Goal: Information Seeking & Learning: Learn about a topic

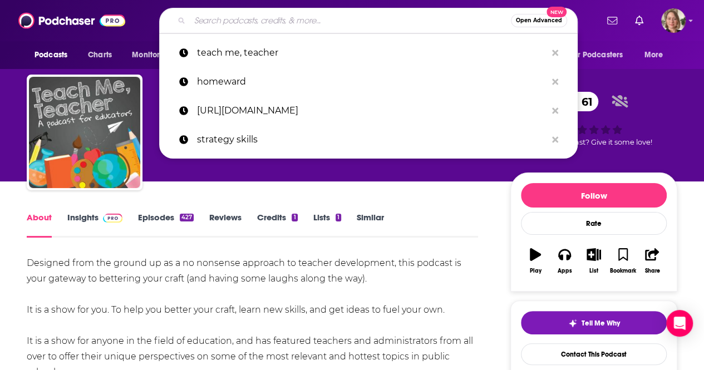
click at [274, 24] on input "Search podcasts, credits, & more..." at bounding box center [350, 21] width 321 height 18
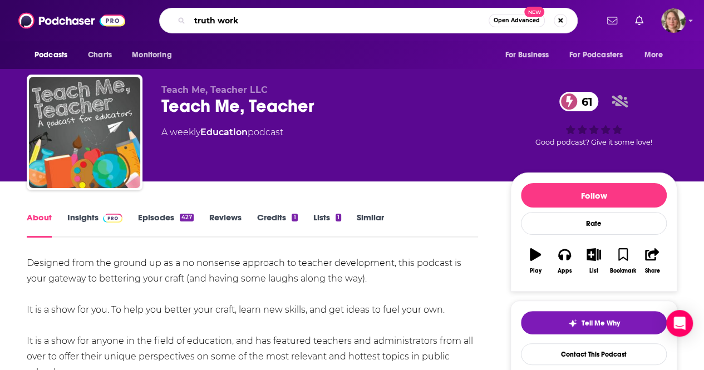
type input "truth works"
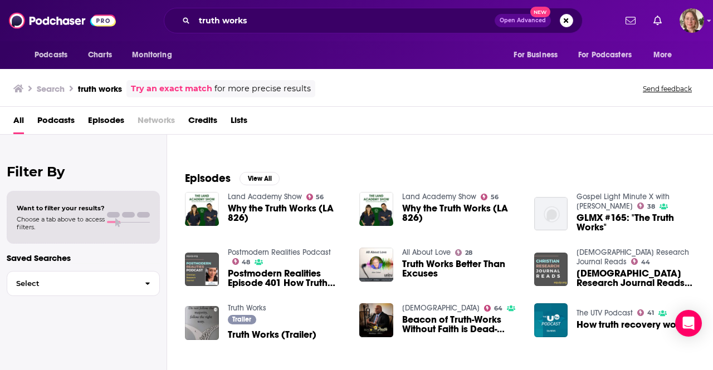
scroll to position [21, 0]
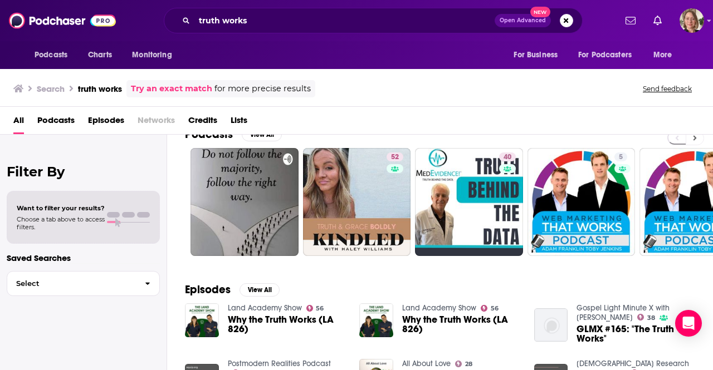
click at [693, 139] on icon at bounding box center [695, 138] width 4 height 8
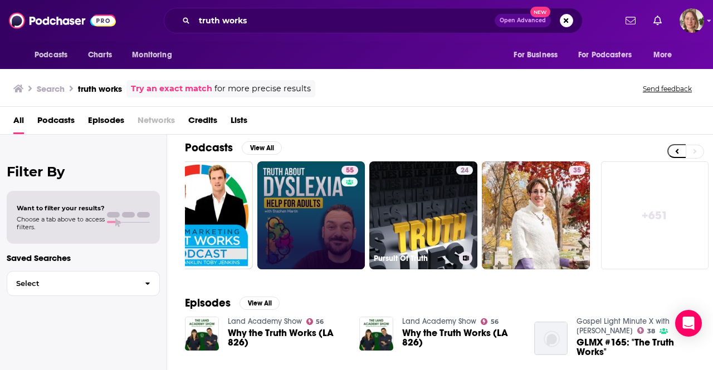
scroll to position [0, 0]
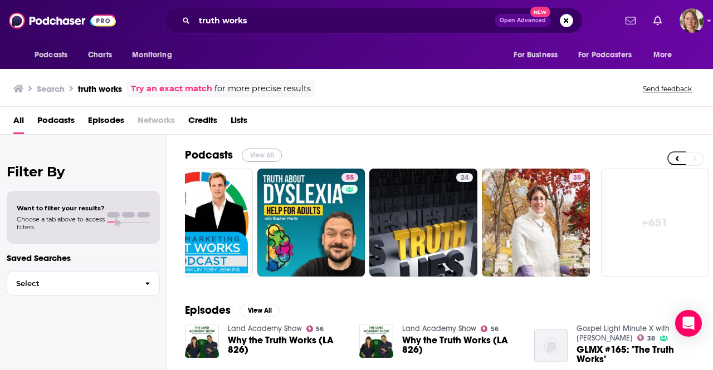
click at [263, 158] on button "View All" at bounding box center [262, 155] width 40 height 13
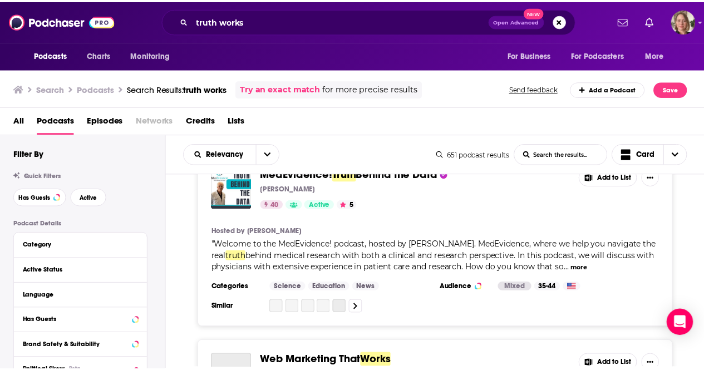
scroll to position [390, 0]
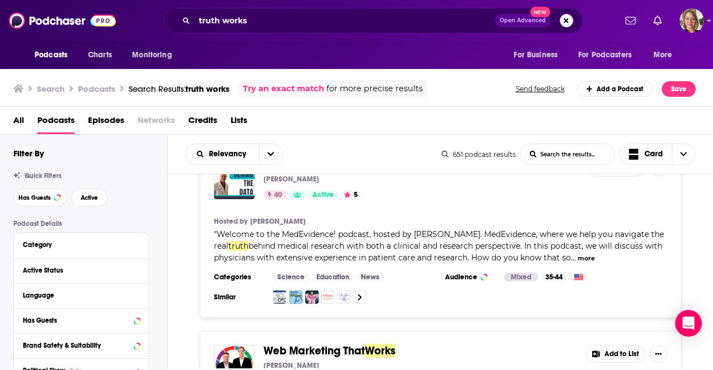
click at [325, 34] on div "Podcasts Charts Monitoring truth works Open Advanced New For Business For Podca…" at bounding box center [356, 20] width 713 height 41
click at [318, 23] on input "truth works" at bounding box center [344, 21] width 300 height 18
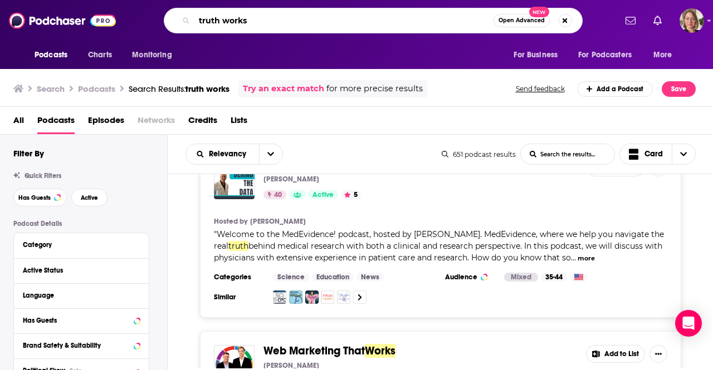
click at [318, 23] on input "truth works" at bounding box center [343, 21] width 299 height 18
type input "the one you feed"
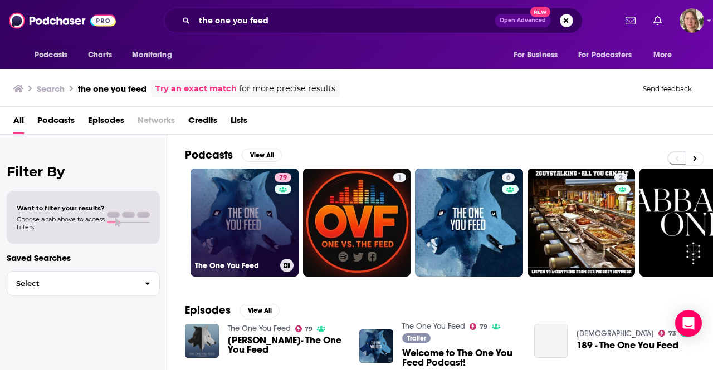
click at [286, 205] on div "79" at bounding box center [284, 216] width 19 height 86
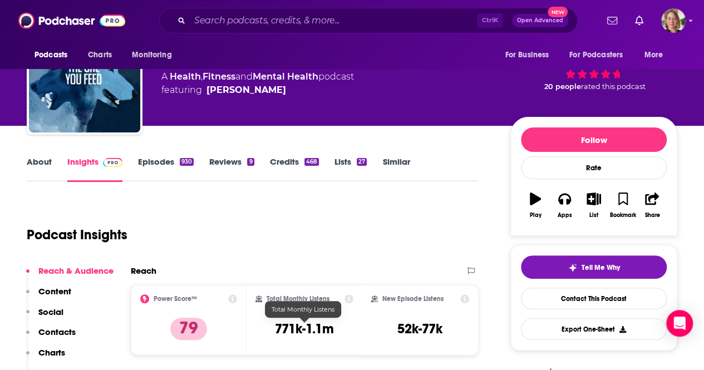
scroll to position [167, 0]
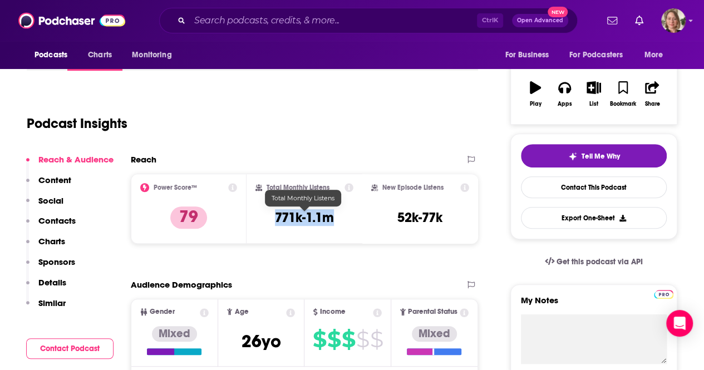
drag, startPoint x: 327, startPoint y: 221, endPoint x: 265, endPoint y: 217, distance: 62.5
click at [265, 217] on div "Total Monthly Listens 771k-1.1m" at bounding box center [305, 208] width 98 height 51
copy h3 "771k-1.1m"
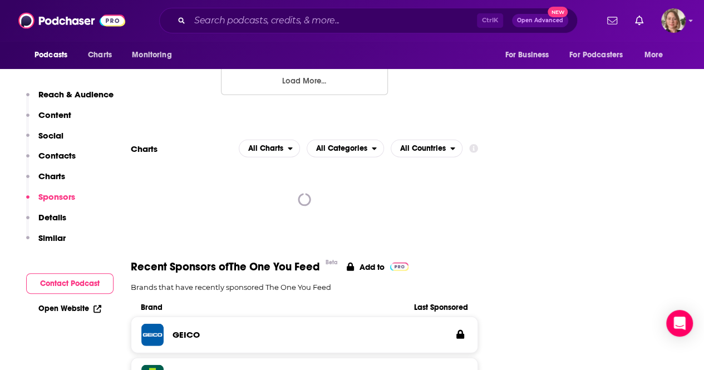
scroll to position [1392, 0]
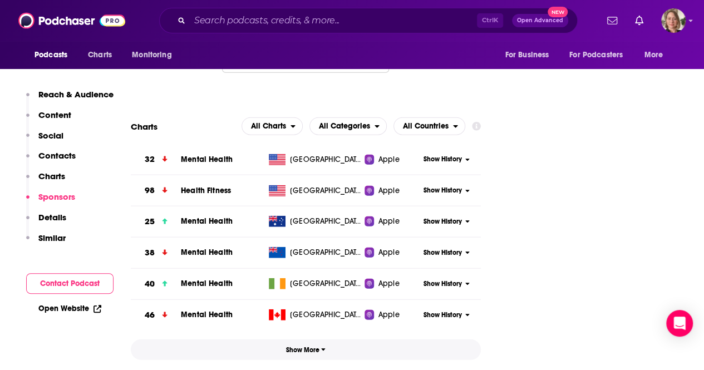
click at [313, 340] on button "Show More" at bounding box center [306, 350] width 350 height 21
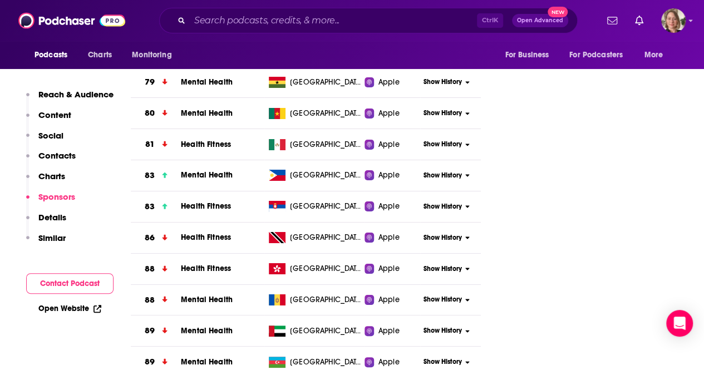
scroll to position [4399, 0]
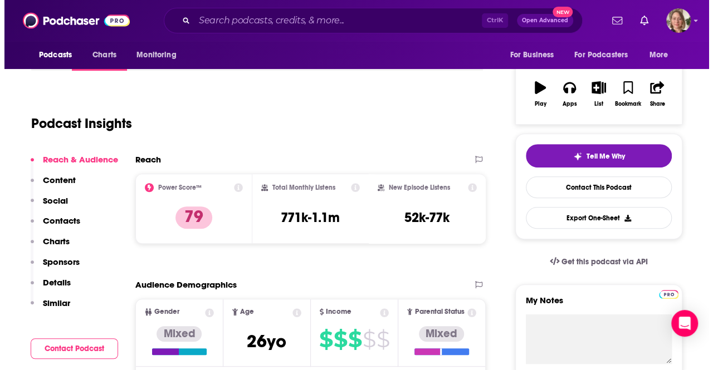
scroll to position [0, 0]
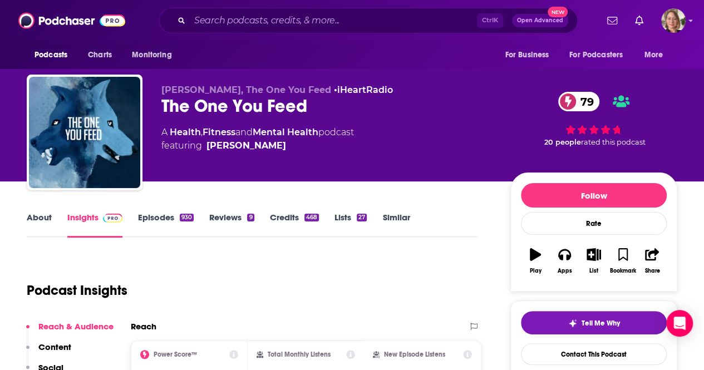
click at [47, 215] on link "About" at bounding box center [39, 225] width 25 height 26
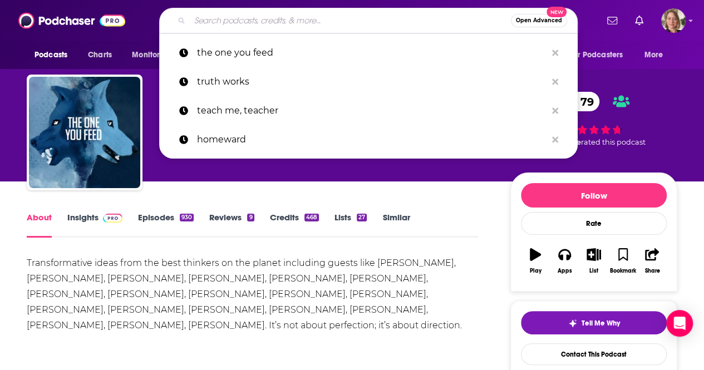
click at [371, 18] on input "Search podcasts, credits, & more..." at bounding box center [350, 21] width 321 height 18
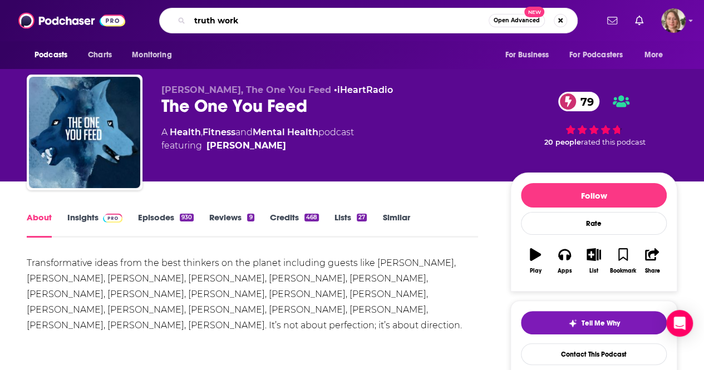
type input "truth works"
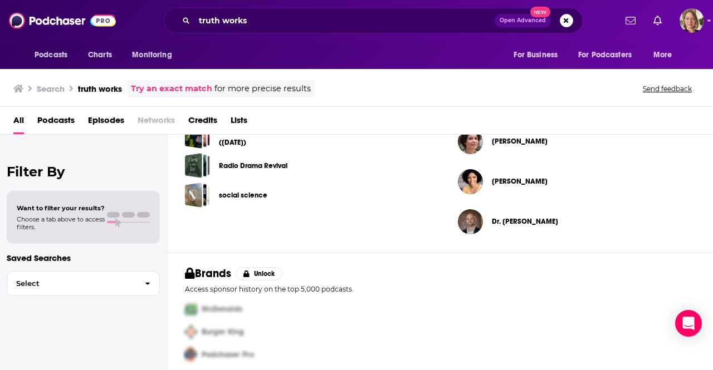
scroll to position [410, 0]
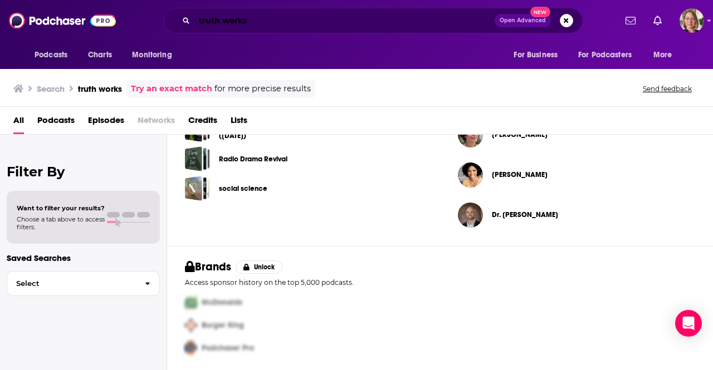
click at [223, 24] on input "truth works" at bounding box center [344, 21] width 300 height 18
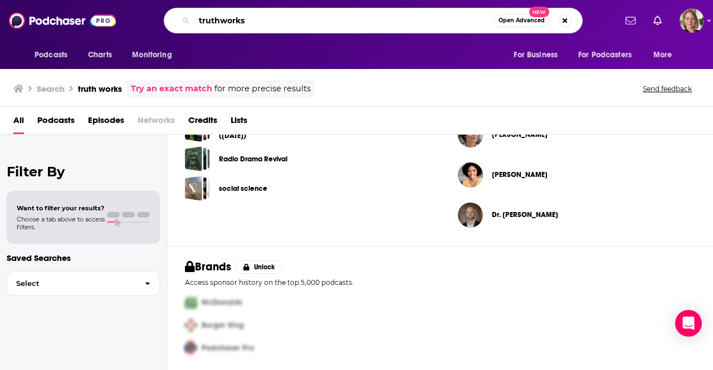
type input "truthworks"
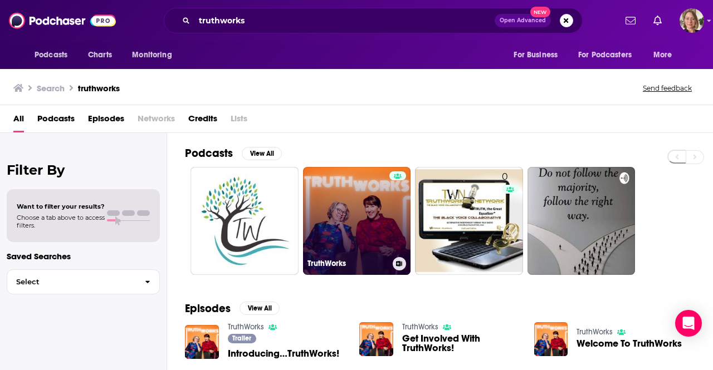
click at [357, 233] on link "TruthWorks" at bounding box center [357, 221] width 108 height 108
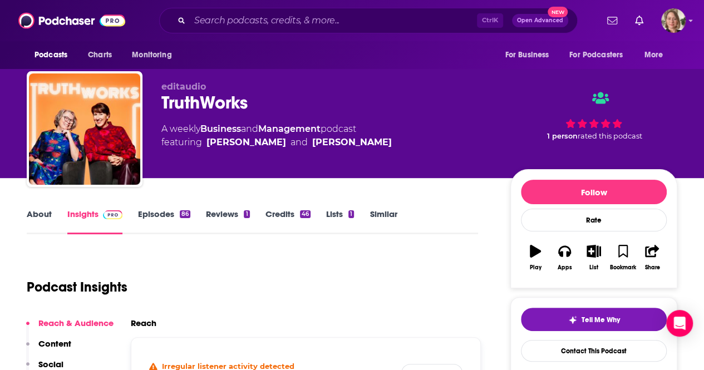
scroll to position [167, 0]
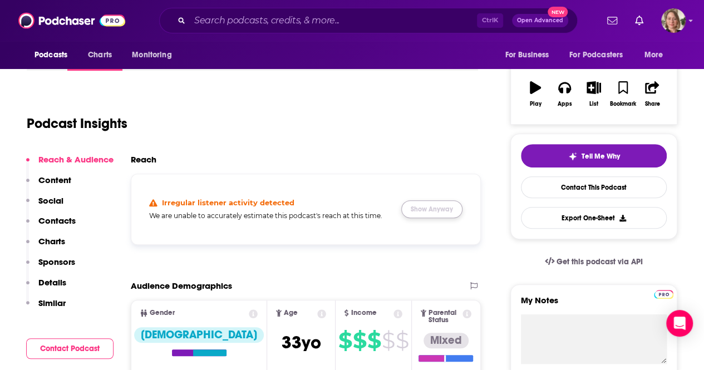
click at [428, 214] on button "Show Anyway" at bounding box center [431, 209] width 61 height 18
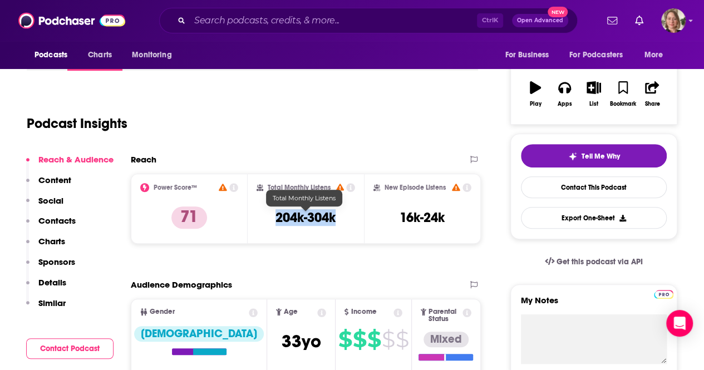
drag, startPoint x: 345, startPoint y: 219, endPoint x: 276, endPoint y: 221, distance: 69.1
click at [276, 221] on div "Total Monthly Listens 204k-304k" at bounding box center [306, 208] width 99 height 51
copy h3 "204k-304k"
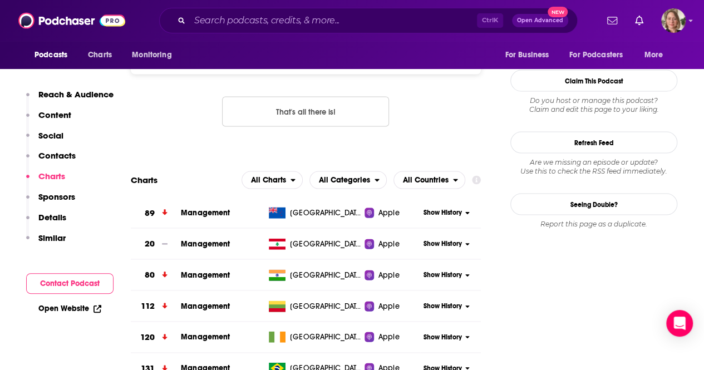
scroll to position [1114, 0]
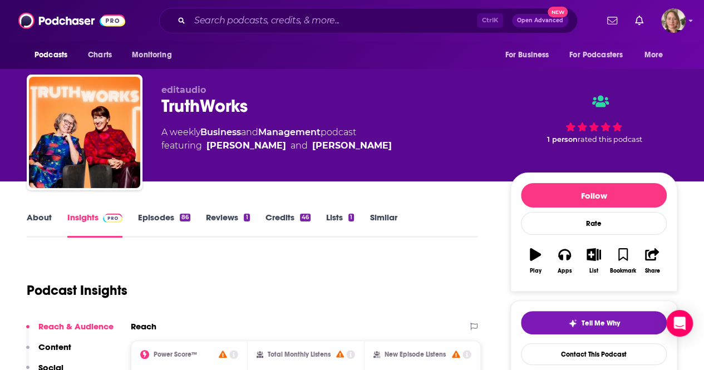
scroll to position [111, 0]
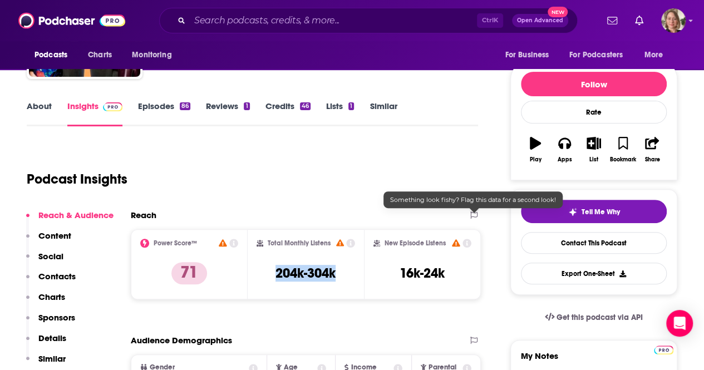
click at [470, 214] on button at bounding box center [474, 215] width 14 height 8
click at [474, 215] on icon at bounding box center [473, 215] width 7 height 7
click at [429, 219] on div "Reach" at bounding box center [294, 215] width 327 height 11
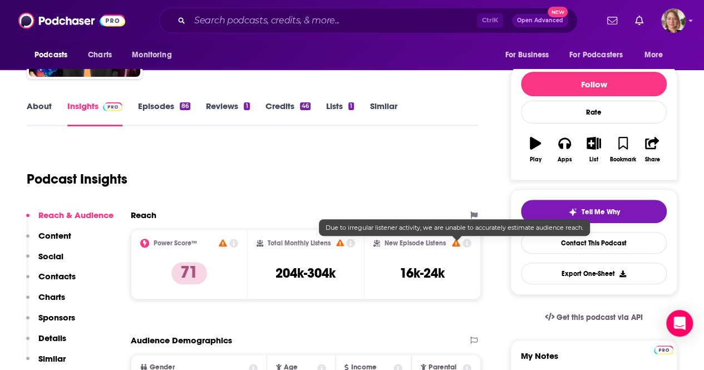
click at [454, 243] on icon at bounding box center [456, 242] width 8 height 7
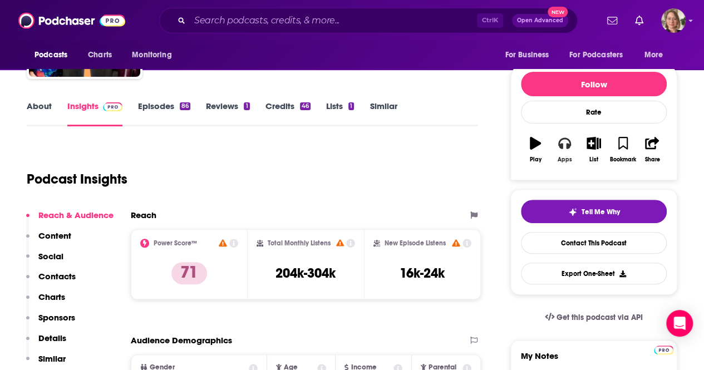
click at [561, 151] on button "Apps" at bounding box center [564, 150] width 29 height 40
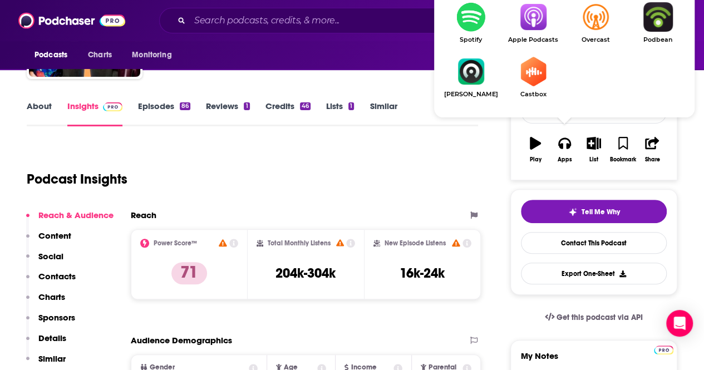
click at [540, 15] on img "Show Listen On dropdown" at bounding box center [533, 17] width 62 height 30
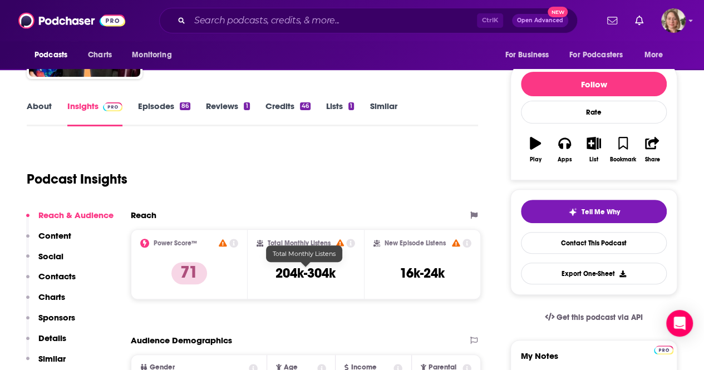
click at [332, 279] on h3 "204k-304k" at bounding box center [306, 273] width 60 height 17
drag, startPoint x: 337, startPoint y: 276, endPoint x: 271, endPoint y: 275, distance: 65.7
click at [271, 275] on div "Total Monthly Listens 204k-304k" at bounding box center [306, 264] width 99 height 51
copy h3 "204k-304k"
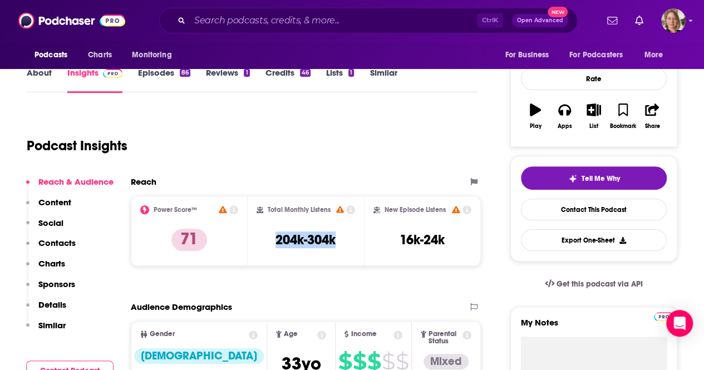
scroll to position [167, 0]
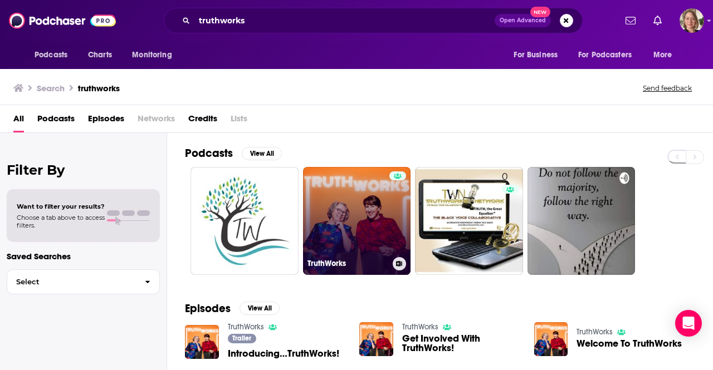
click at [350, 230] on link "TruthWorks" at bounding box center [357, 221] width 108 height 108
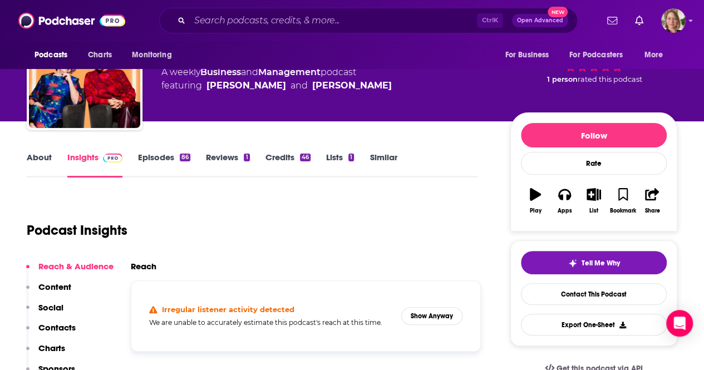
scroll to position [111, 0]
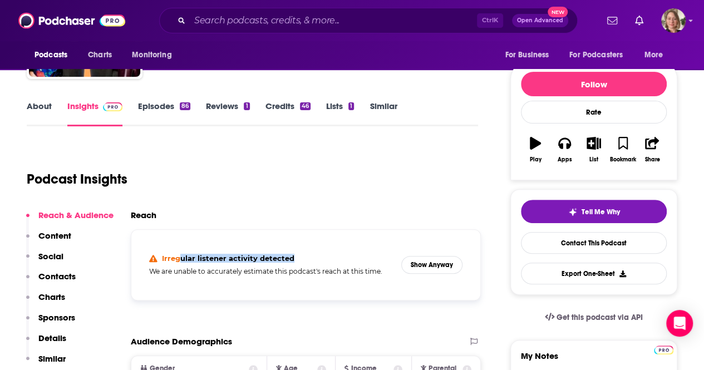
drag, startPoint x: 294, startPoint y: 261, endPoint x: 180, endPoint y: 258, distance: 113.6
click at [179, 258] on section "Irregular listener activity detected" at bounding box center [270, 258] width 243 height 9
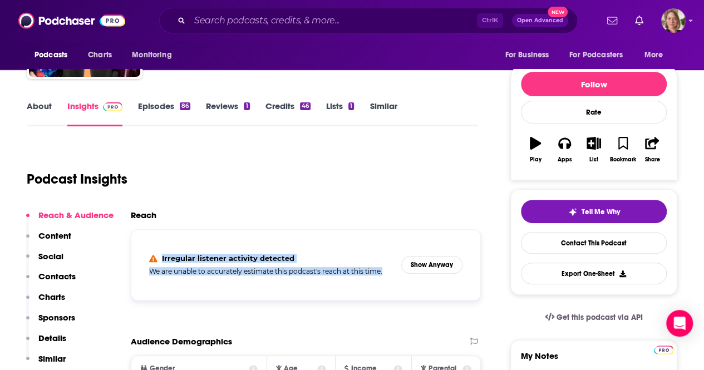
drag, startPoint x: 389, startPoint y: 273, endPoint x: 136, endPoint y: 256, distance: 253.4
click at [136, 256] on div "Irregular listener activity detected We are unable to accurately estimate this …" at bounding box center [306, 264] width 350 height 71
copy div "Irregular listener activity detected We are unable to accurately estimate this …"
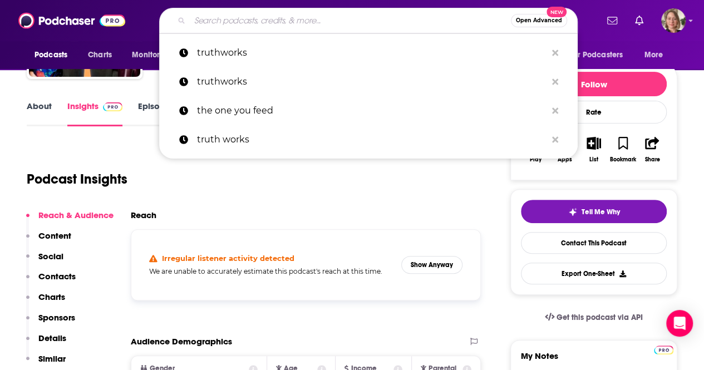
click at [293, 15] on input "Search podcasts, credits, & more..." at bounding box center [350, 21] width 321 height 18
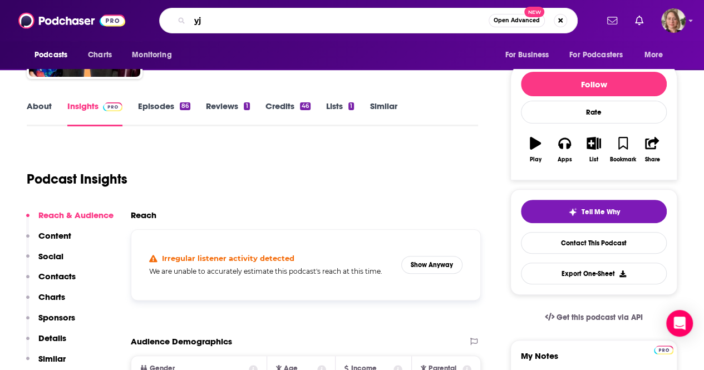
type input "y"
type input "thinking deeply about primary education"
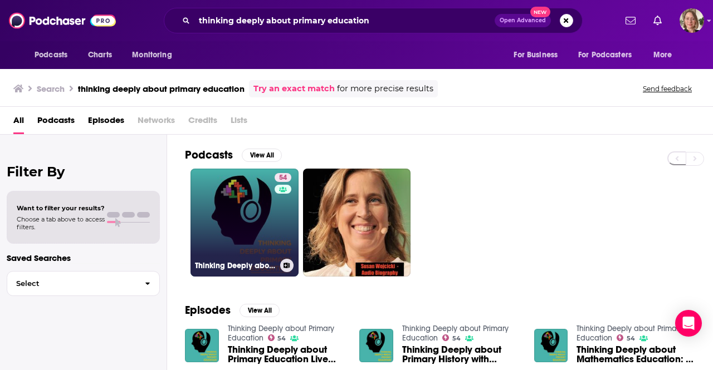
click at [265, 219] on link "54 Thinking Deeply about Primary Education" at bounding box center [244, 223] width 108 height 108
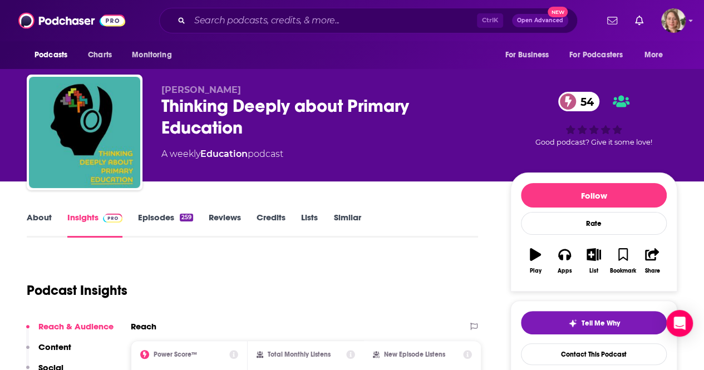
click at [46, 214] on link "About" at bounding box center [39, 225] width 25 height 26
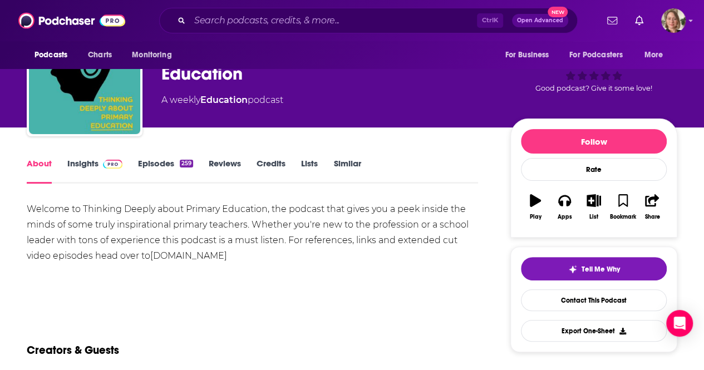
scroll to position [56, 0]
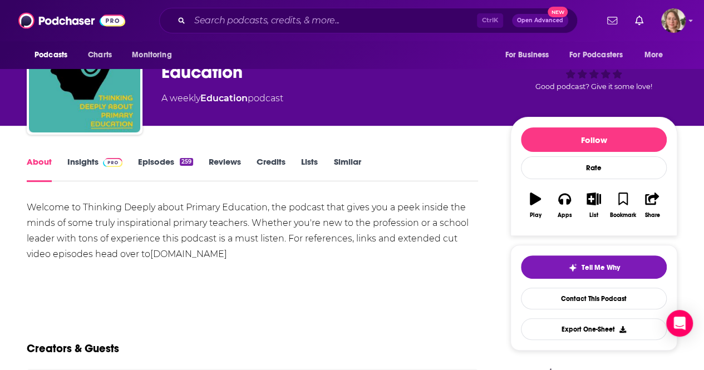
drag, startPoint x: 272, startPoint y: 254, endPoint x: 15, endPoint y: 213, distance: 260.6
copy div "Welcome to Thinking Deeply about Primary Education, the podcast that gives you …"
click at [572, 204] on button "Apps" at bounding box center [564, 205] width 29 height 40
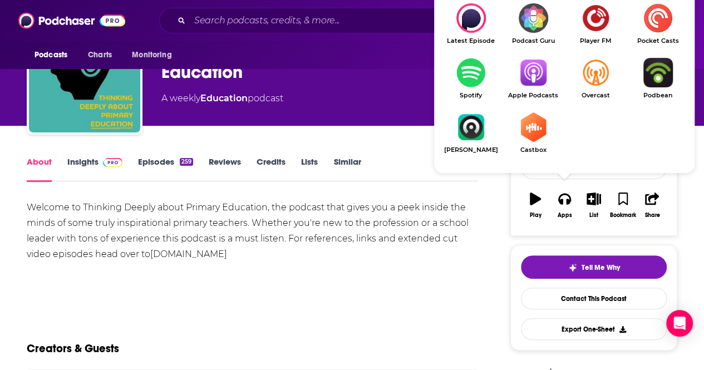
click at [544, 84] on img "Show Listen On dropdown" at bounding box center [533, 73] width 62 height 30
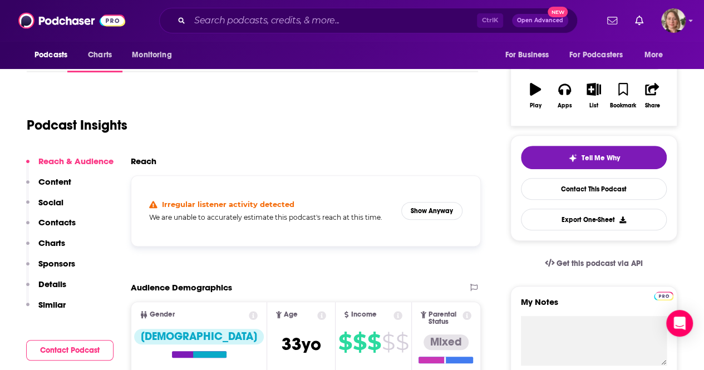
scroll to position [167, 0]
